Goal: Transaction & Acquisition: Obtain resource

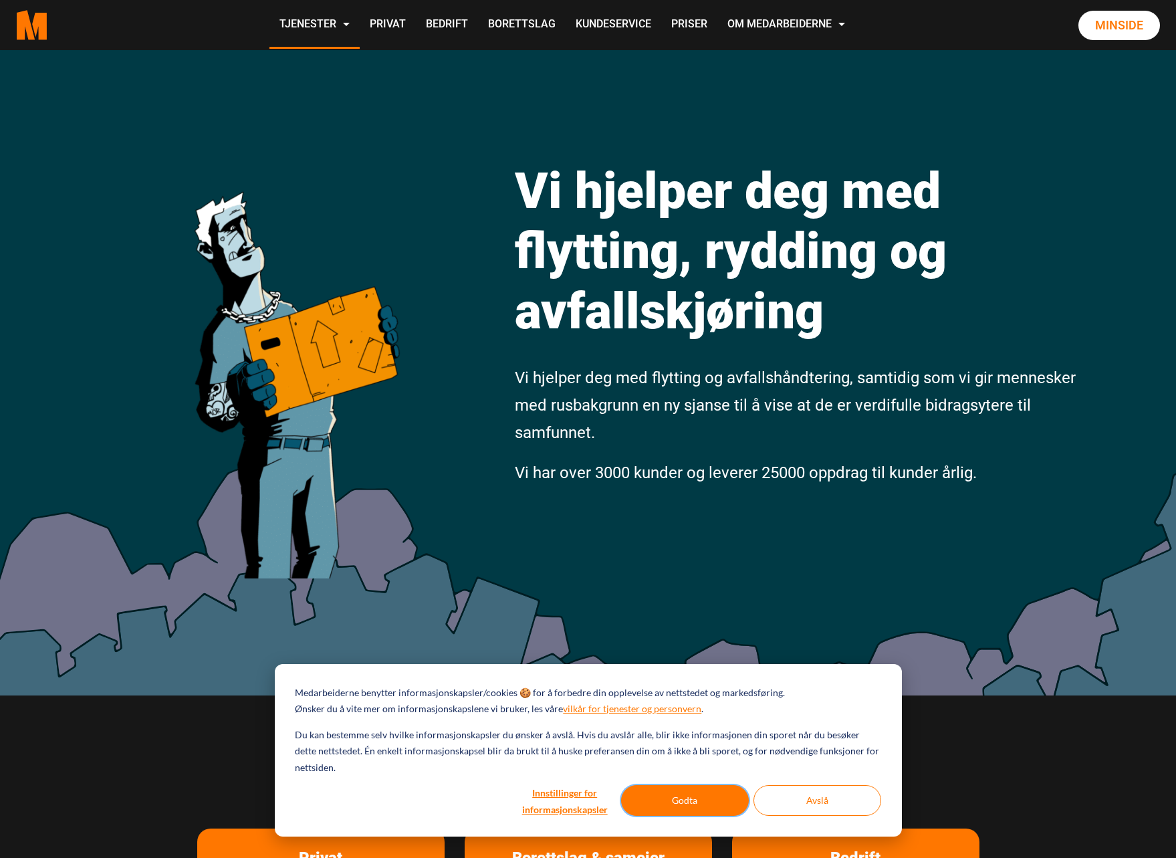
click at [701, 791] on button "Godta" at bounding box center [685, 800] width 128 height 31
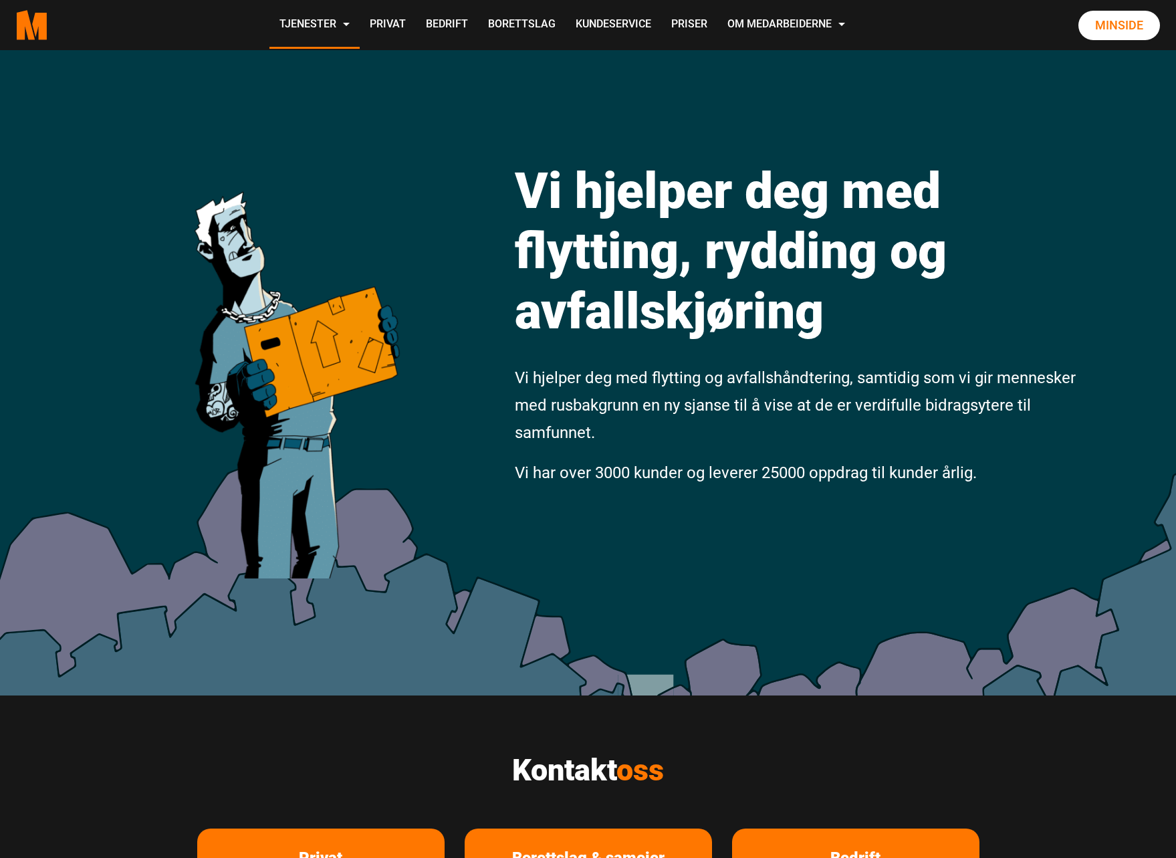
drag, startPoint x: 1175, startPoint y: 194, endPoint x: 1160, endPoint y: 221, distance: 31.1
click at [1160, 221] on div "Vi hjelper deg med flytting, rydding og avfallskjøring Vi hjelper deg med flytt…" at bounding box center [588, 372] width 1176 height 645
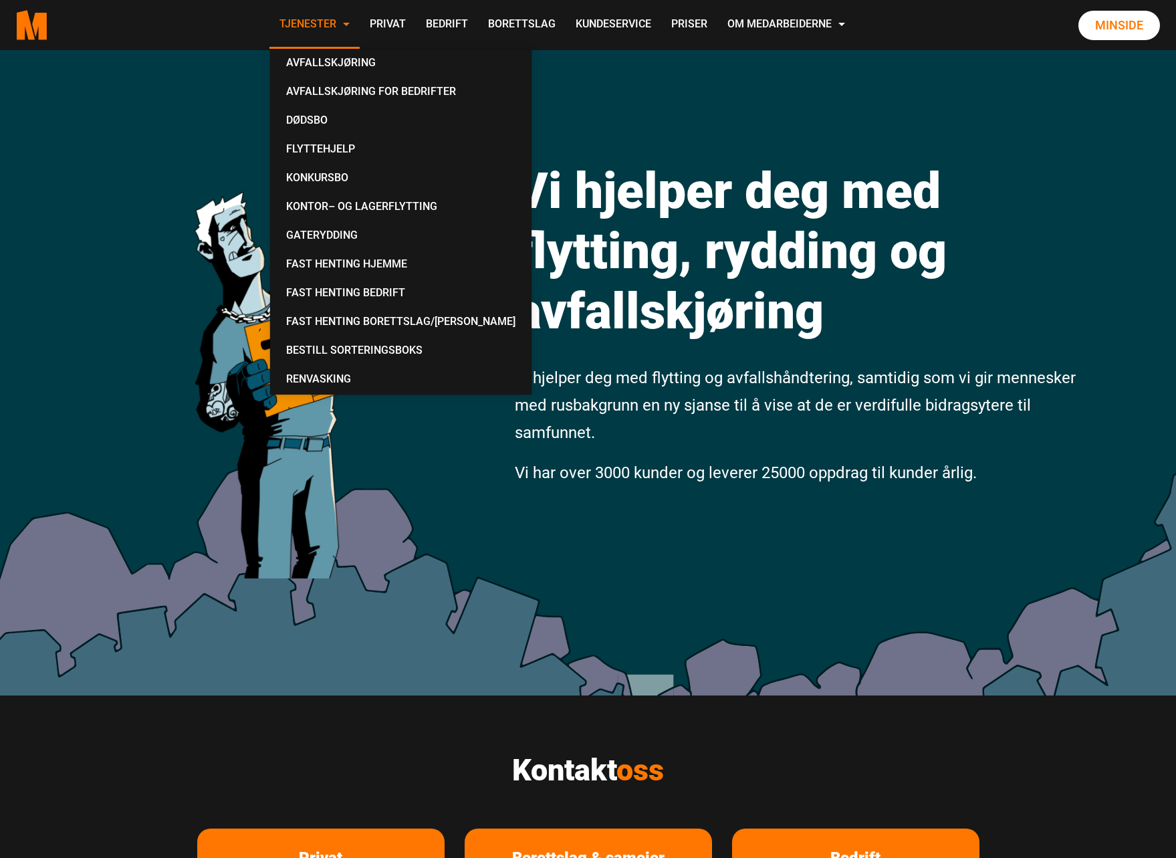
click at [342, 27] on link "Tjenester" at bounding box center [315, 24] width 90 height 47
click at [337, 63] on link "Avfallskjøring" at bounding box center [401, 63] width 251 height 29
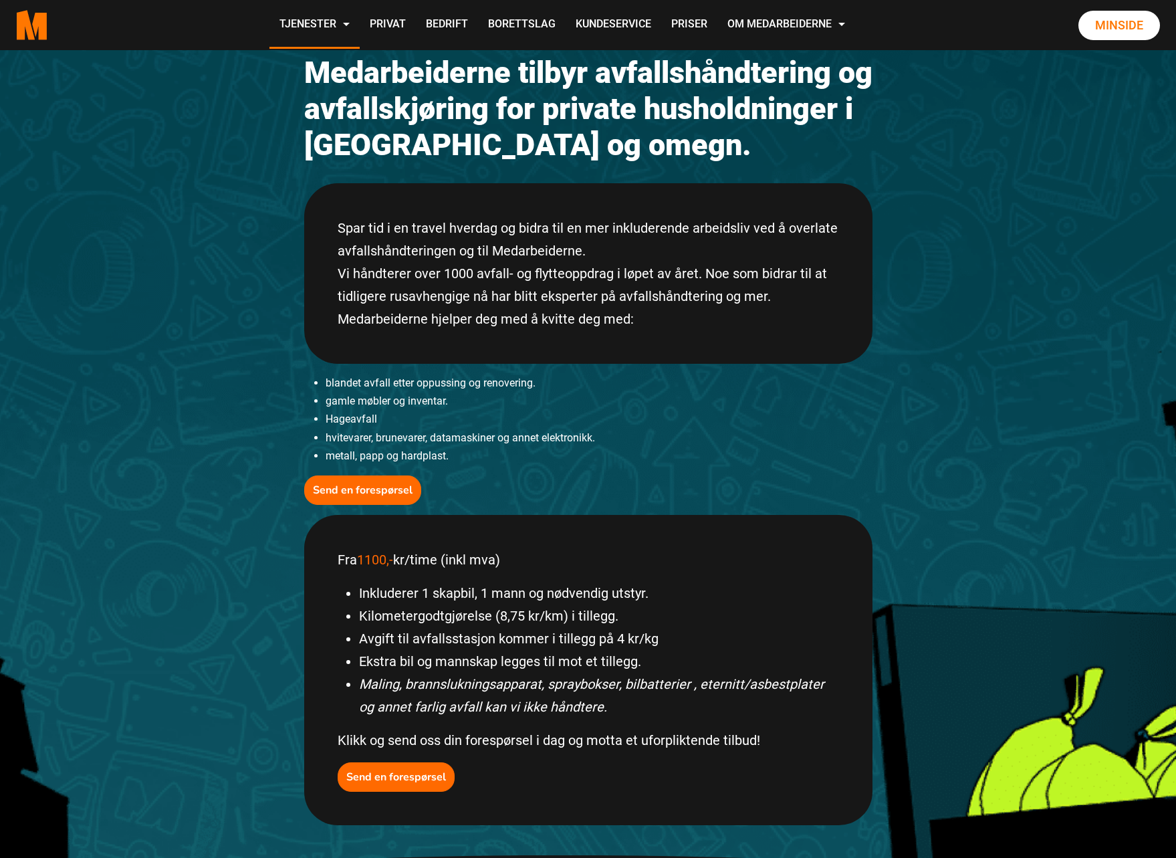
scroll to position [203, 0]
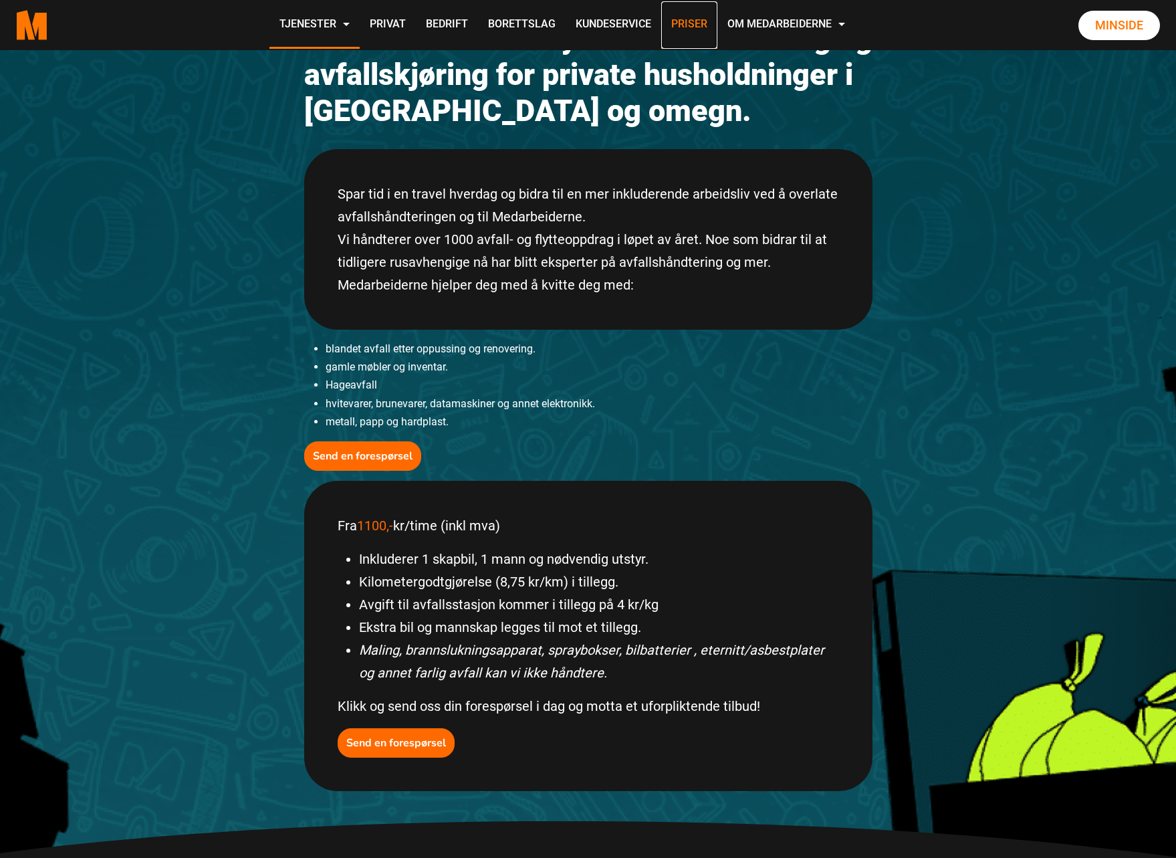
click at [678, 23] on link "Priser" at bounding box center [689, 24] width 56 height 47
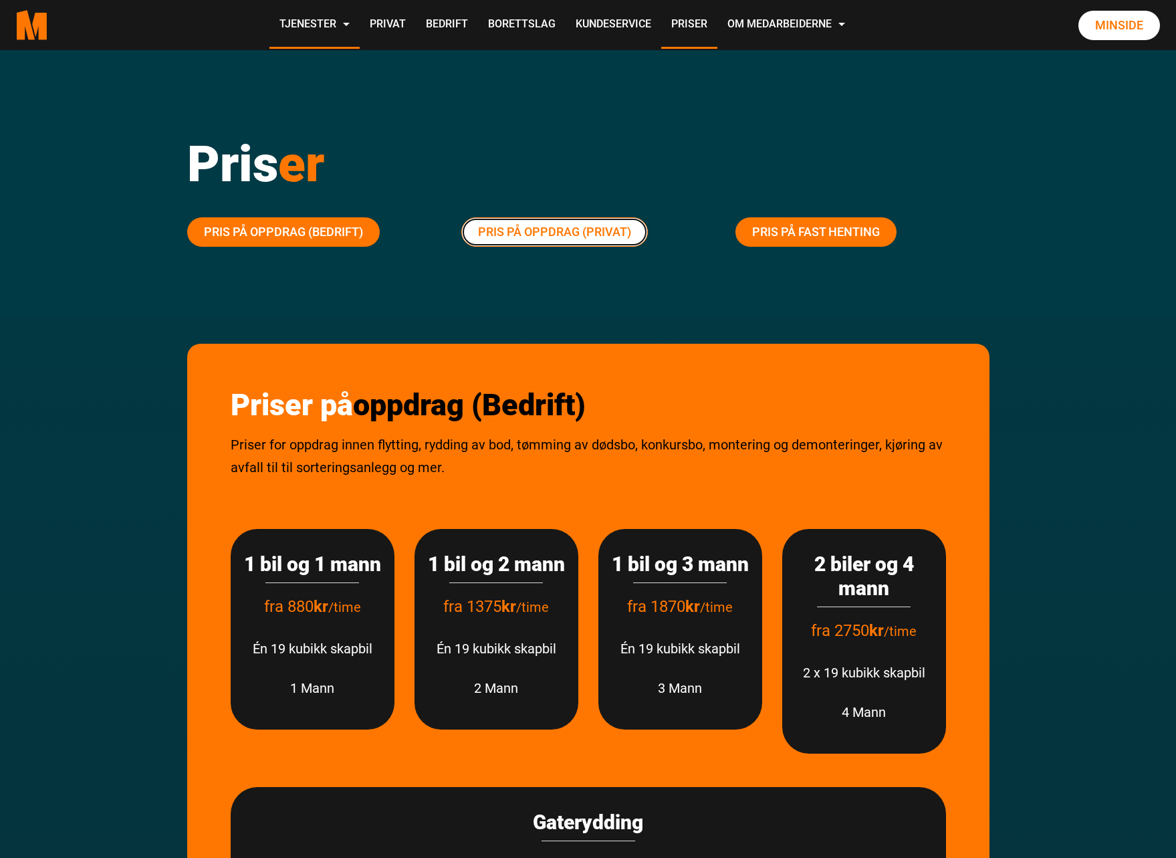
click at [549, 237] on link "Pris på oppdrag (Privat)" at bounding box center [555, 231] width 187 height 29
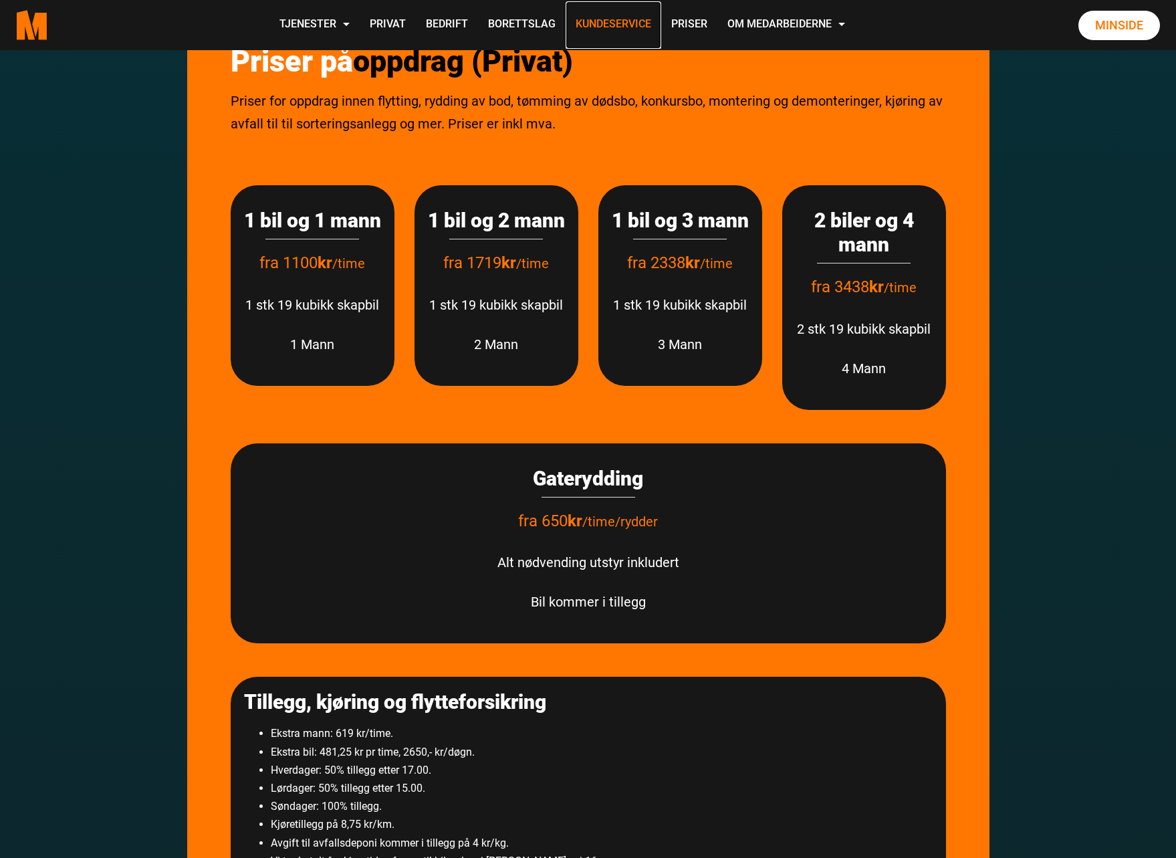
click at [613, 23] on link "Kundeservice" at bounding box center [614, 24] width 96 height 47
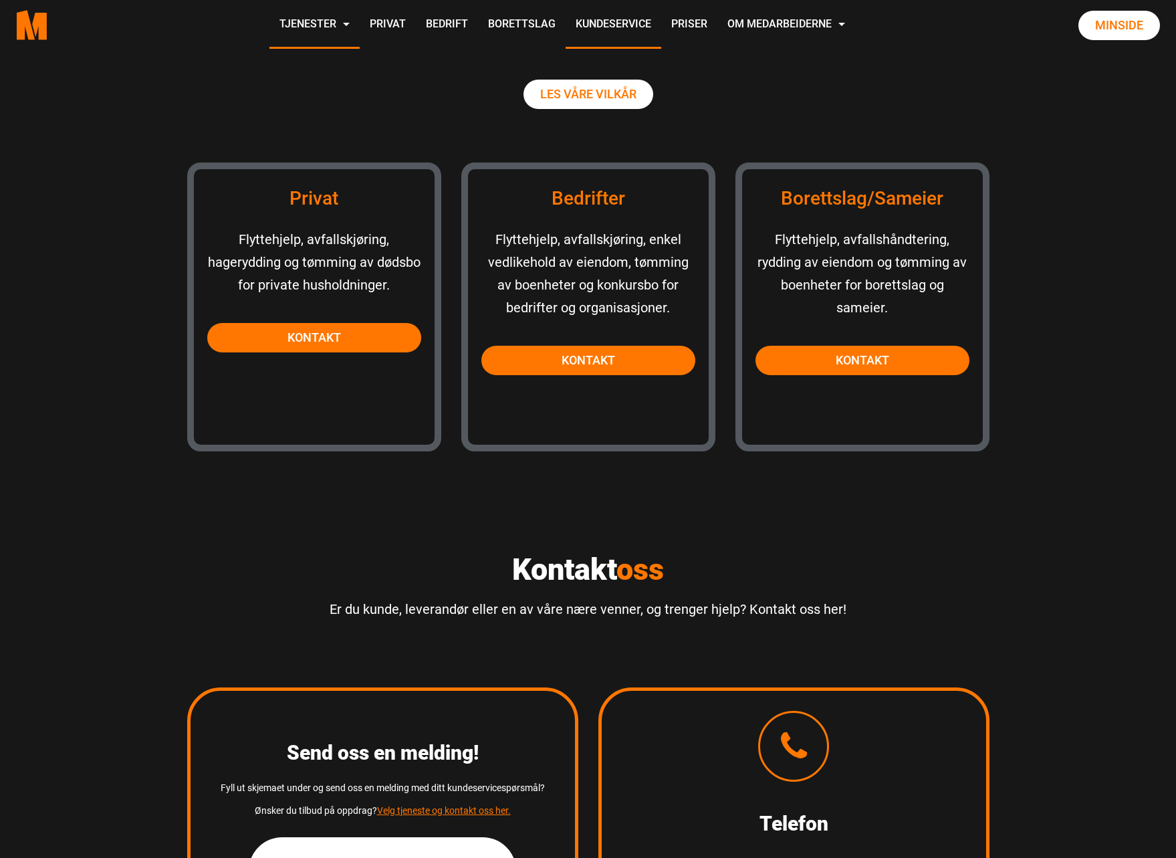
scroll to position [1184, 0]
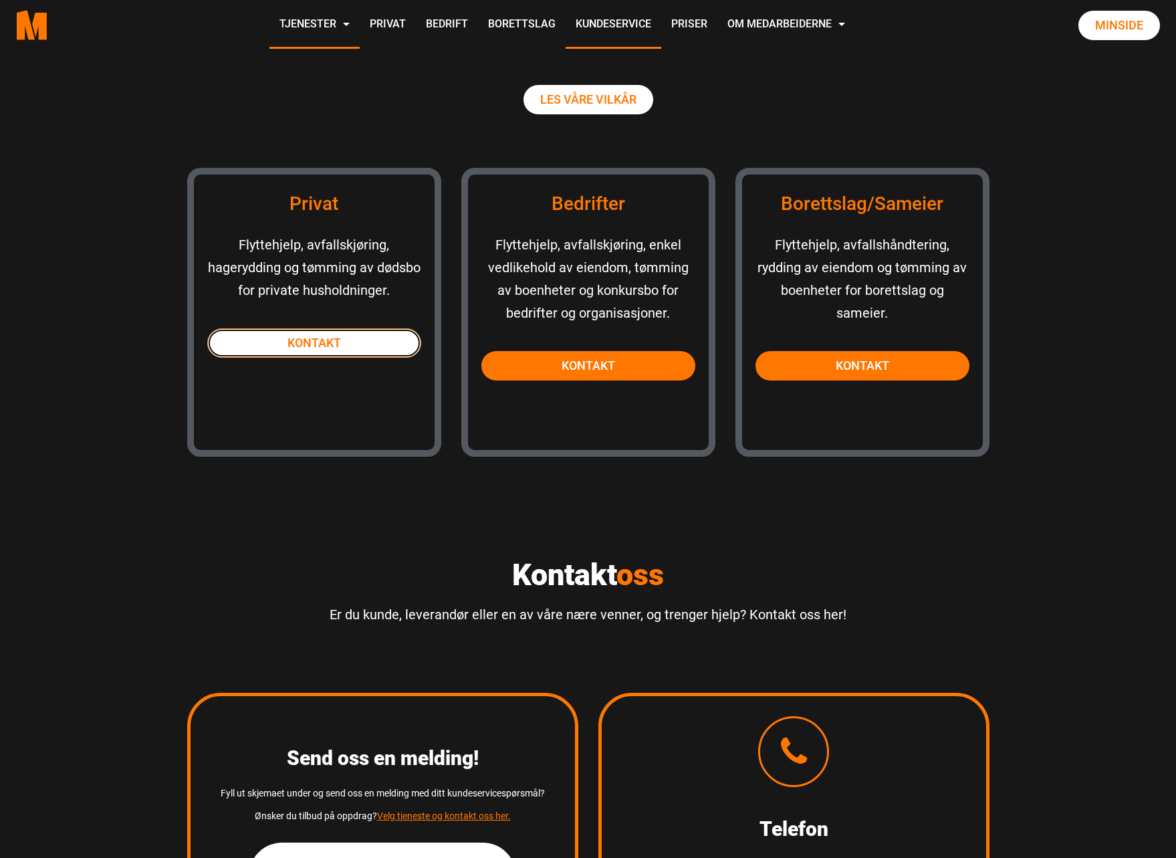
click at [296, 348] on link "Kontakt" at bounding box center [314, 342] width 214 height 29
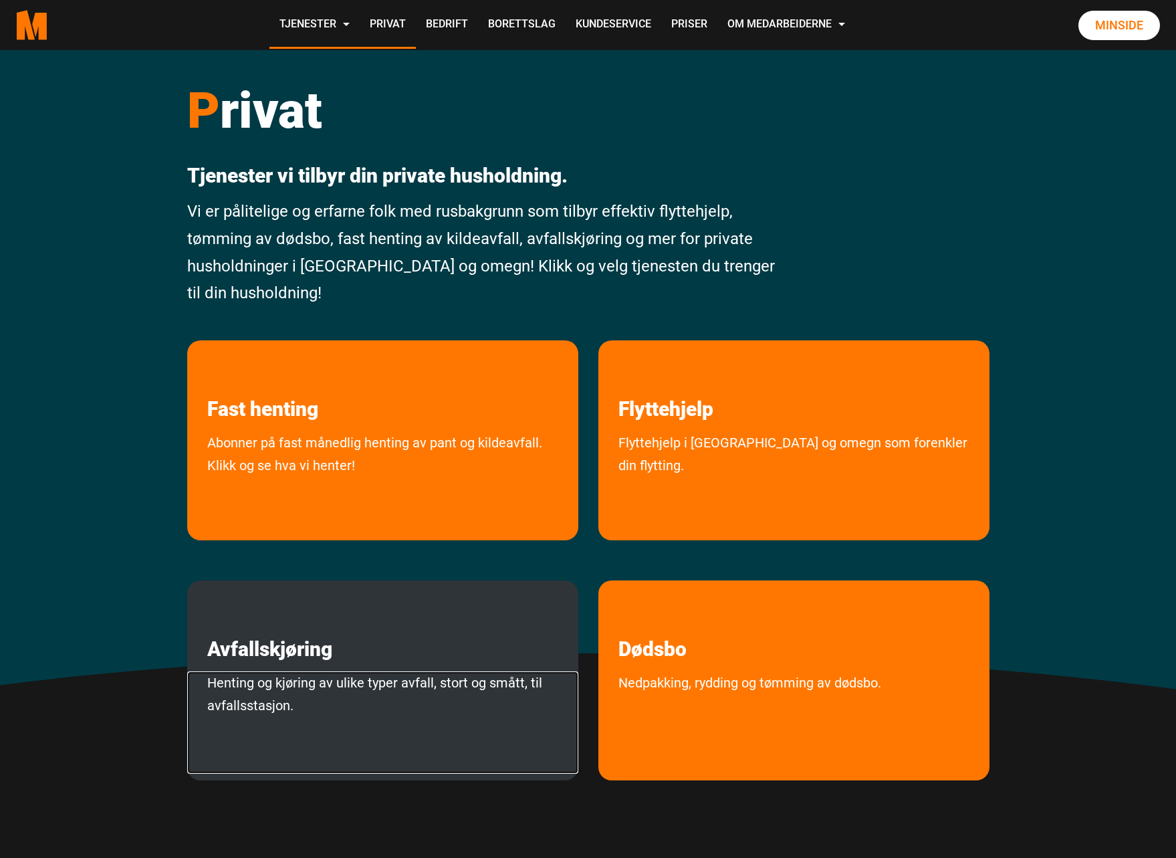
click at [344, 678] on link "Henting og kjøring av ulike typer avfall, stort og smått, til avfallsstasjon." at bounding box center [382, 723] width 391 height 102
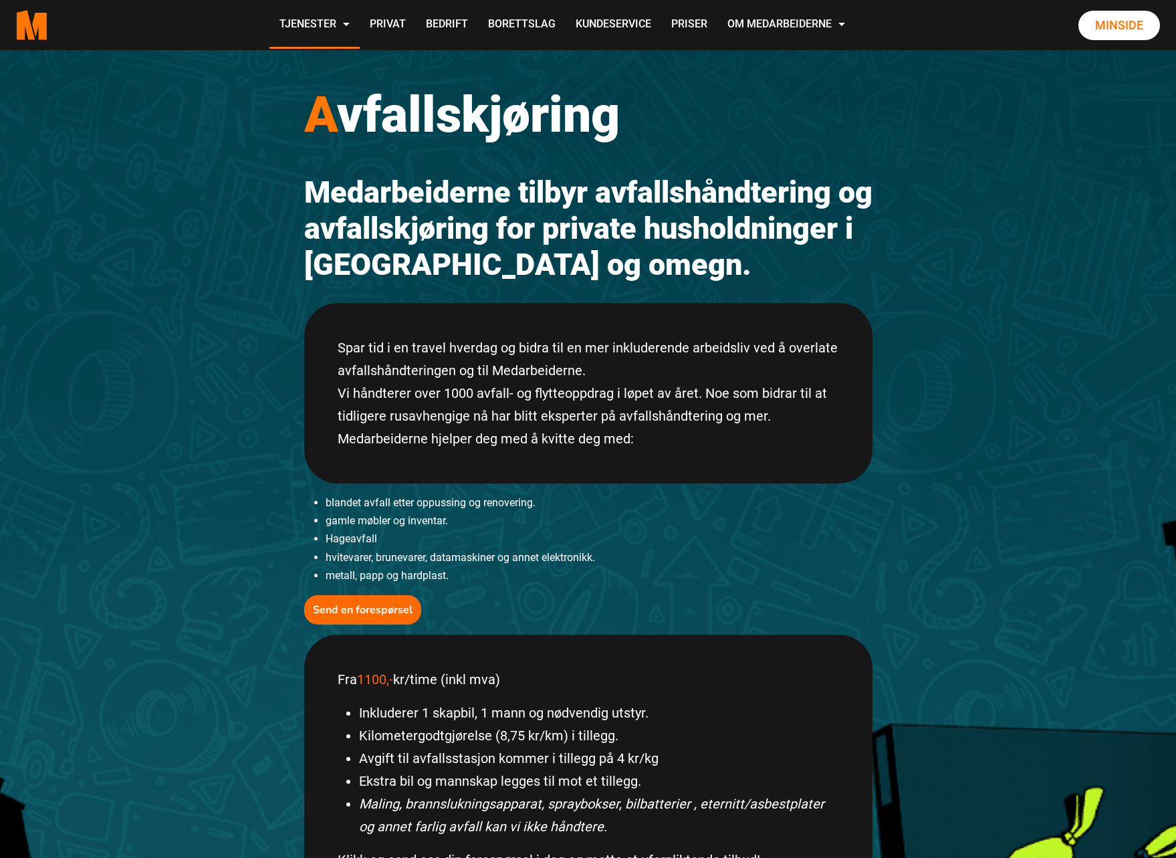
scroll to position [33, 0]
